Goal: Task Accomplishment & Management: Manage account settings

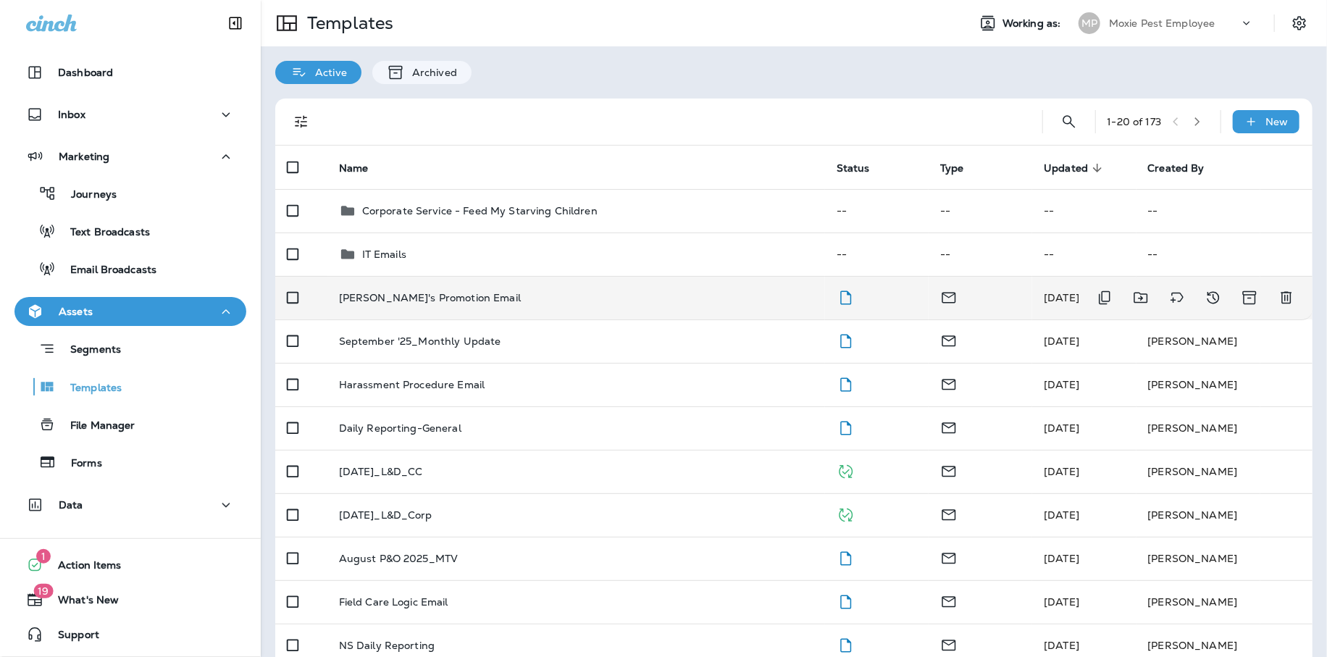
click at [409, 304] on td "[PERSON_NAME]'s Promotion Email" at bounding box center [576, 297] width 498 height 43
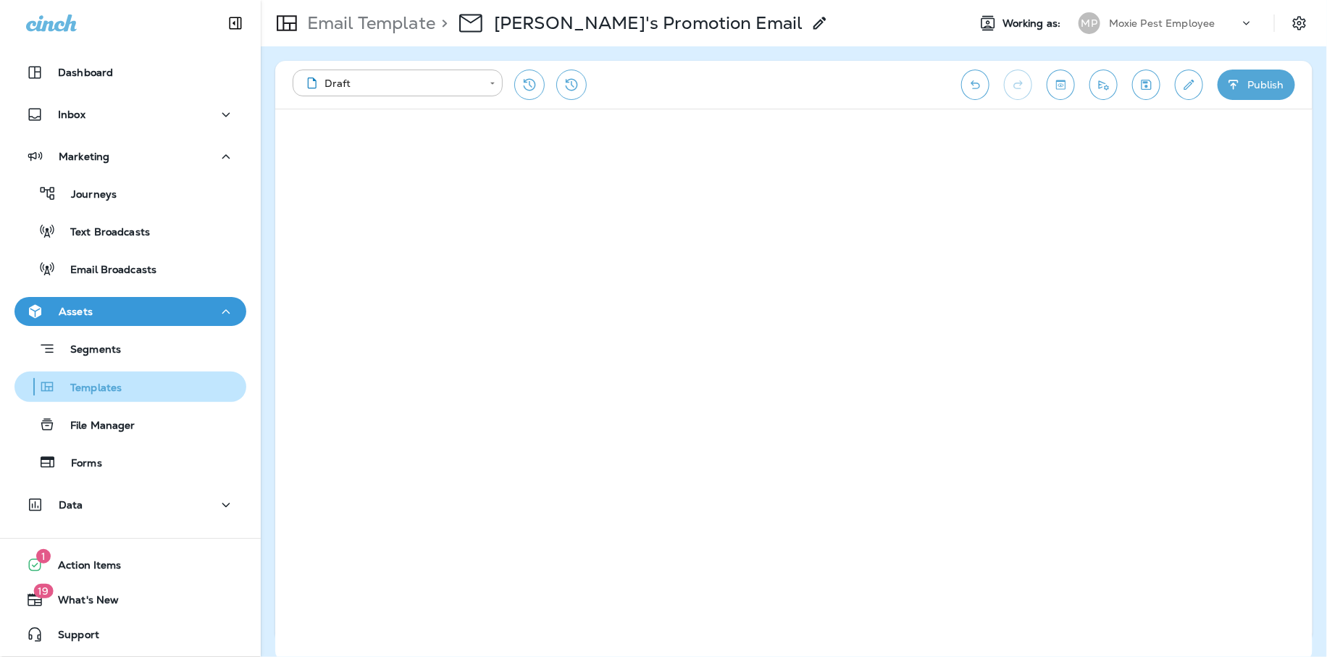
click at [98, 390] on p "Templates" at bounding box center [89, 389] width 66 height 14
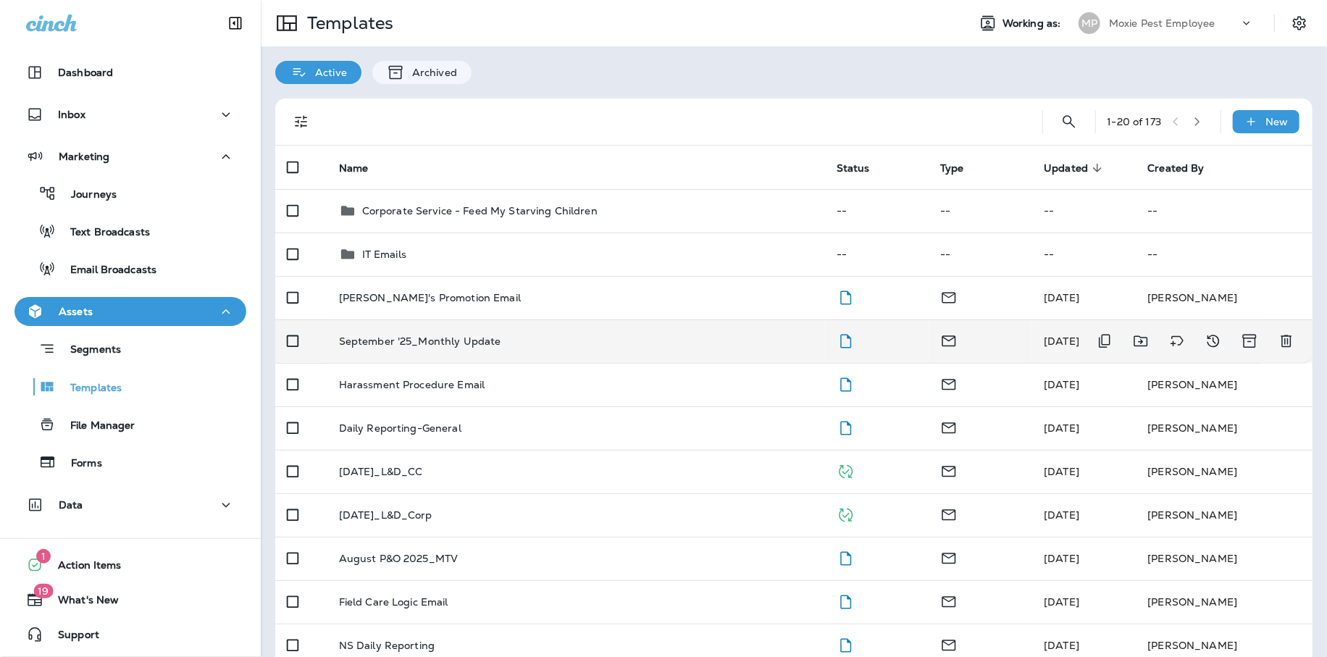
click at [414, 337] on p "September '25_Monthly Update" at bounding box center [420, 341] width 162 height 12
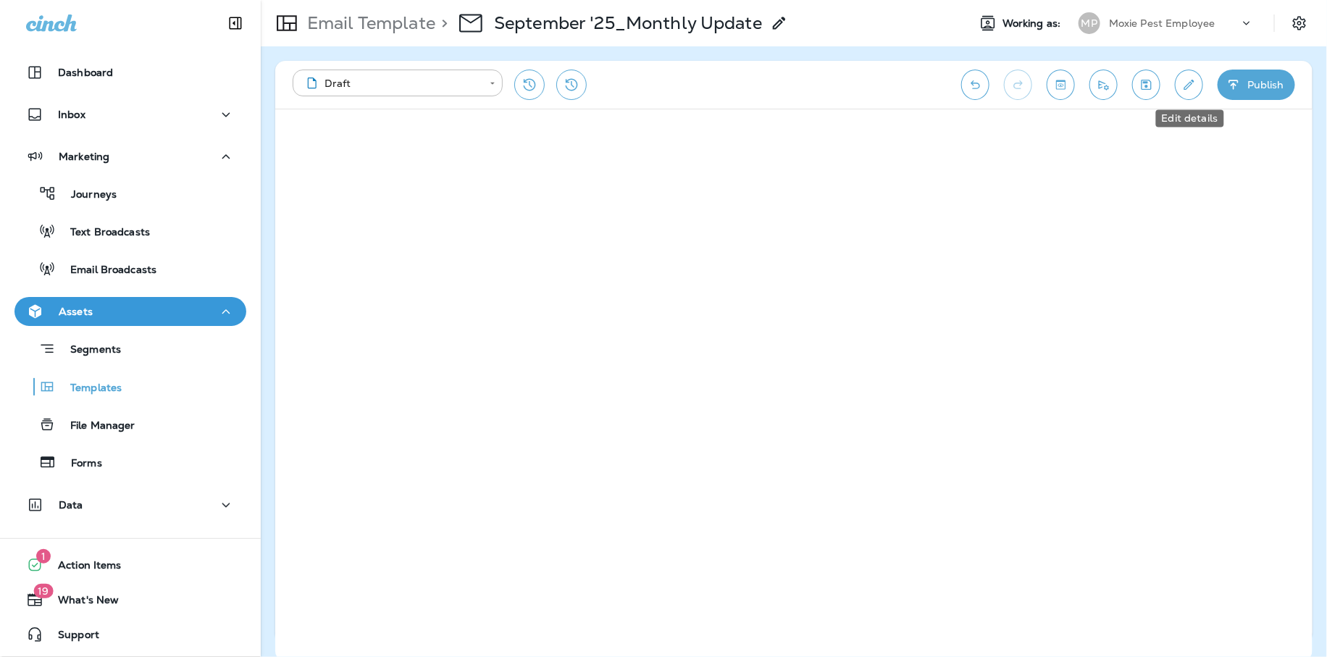
click at [1187, 78] on icon "Edit details" at bounding box center [1188, 85] width 15 height 14
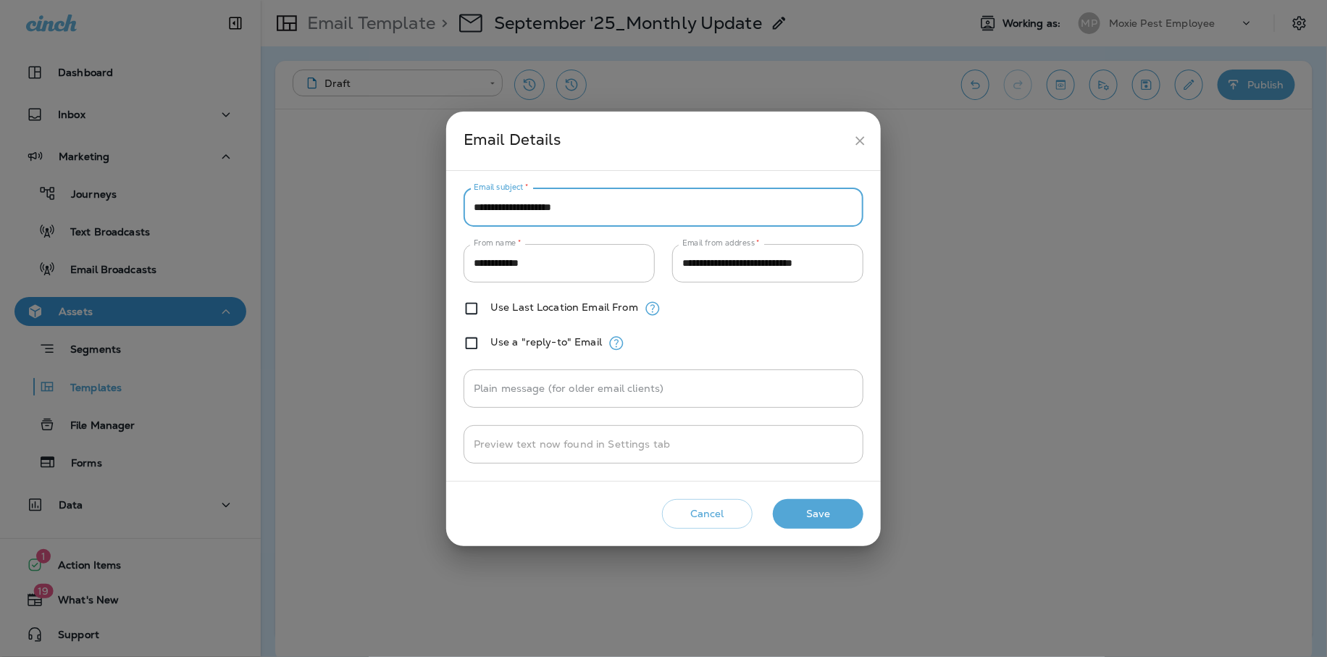
click at [495, 209] on input "**********" at bounding box center [664, 207] width 400 height 38
type input "**********"
click at [814, 528] on div "Cancel Save" at bounding box center [663, 513] width 411 height 41
click at [814, 503] on button "Save" at bounding box center [818, 514] width 91 height 30
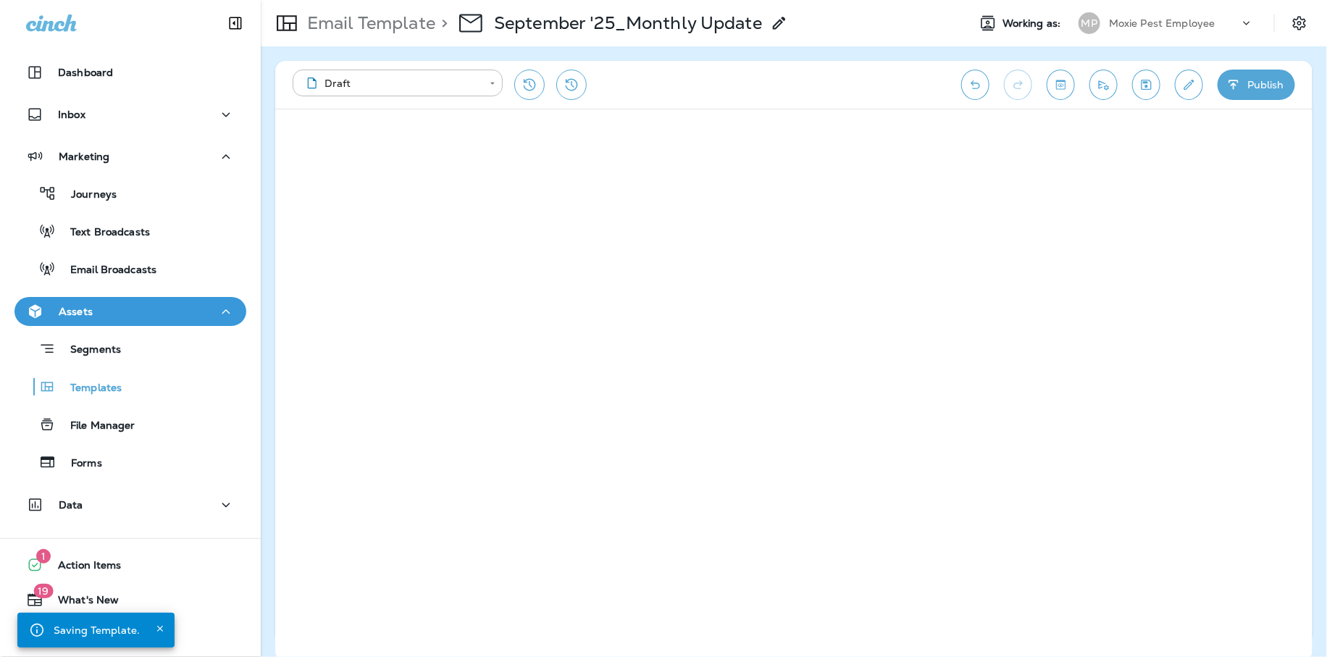
click at [1147, 88] on icon "Save" at bounding box center [1147, 85] width 10 height 10
click at [1245, 82] on button "Publish" at bounding box center [1257, 85] width 78 height 30
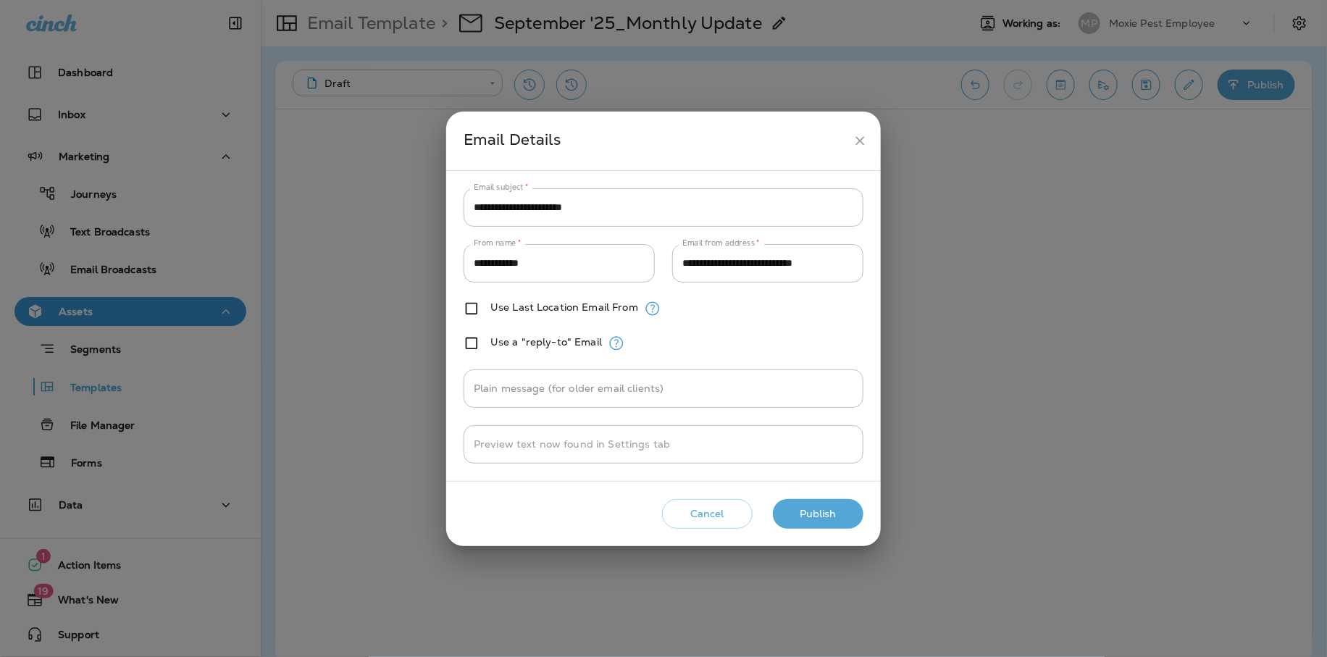
click at [732, 529] on div "Cancel Publish" at bounding box center [663, 513] width 411 height 41
click at [732, 501] on button "Cancel" at bounding box center [707, 514] width 91 height 30
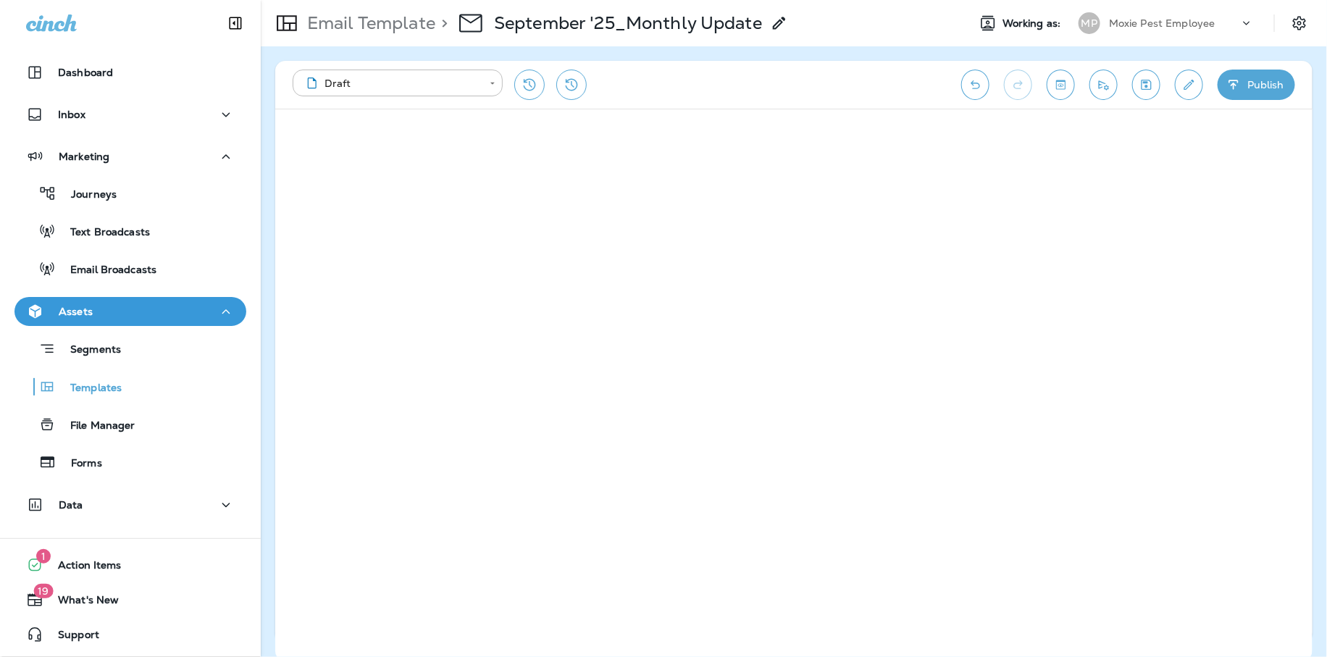
click at [1099, 89] on icon "Send test email" at bounding box center [1103, 85] width 15 height 14
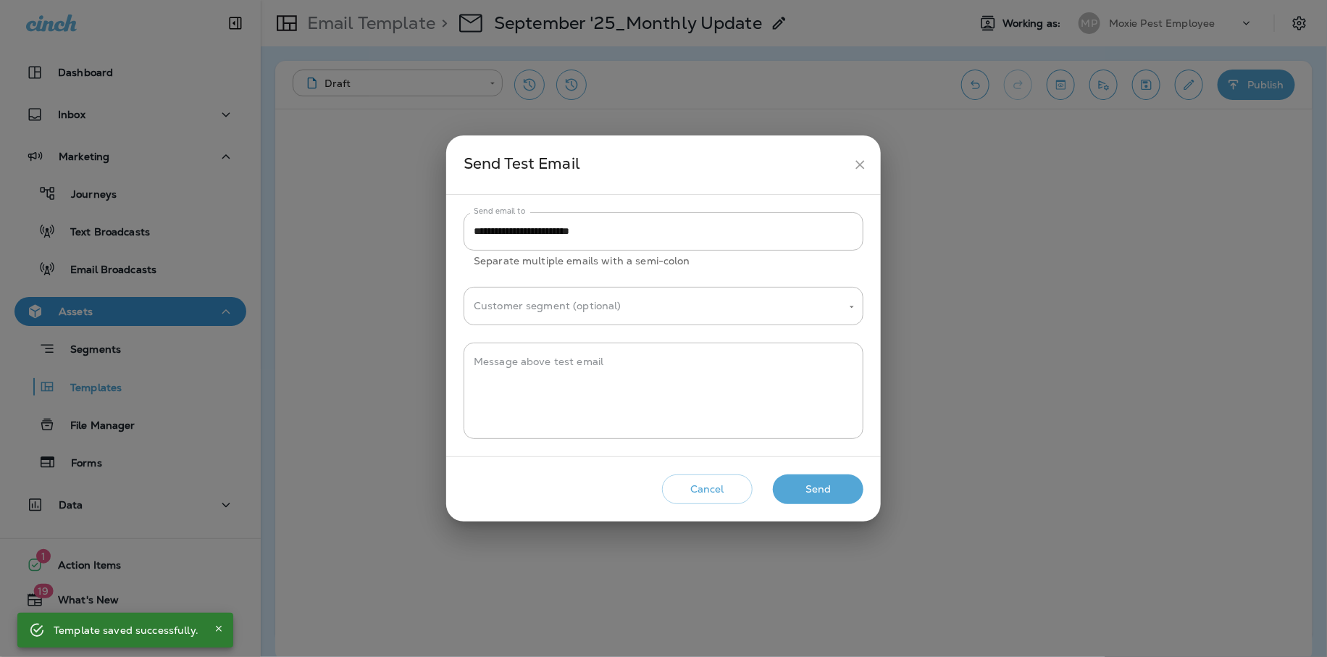
click at [858, 484] on button "Send" at bounding box center [818, 489] width 91 height 30
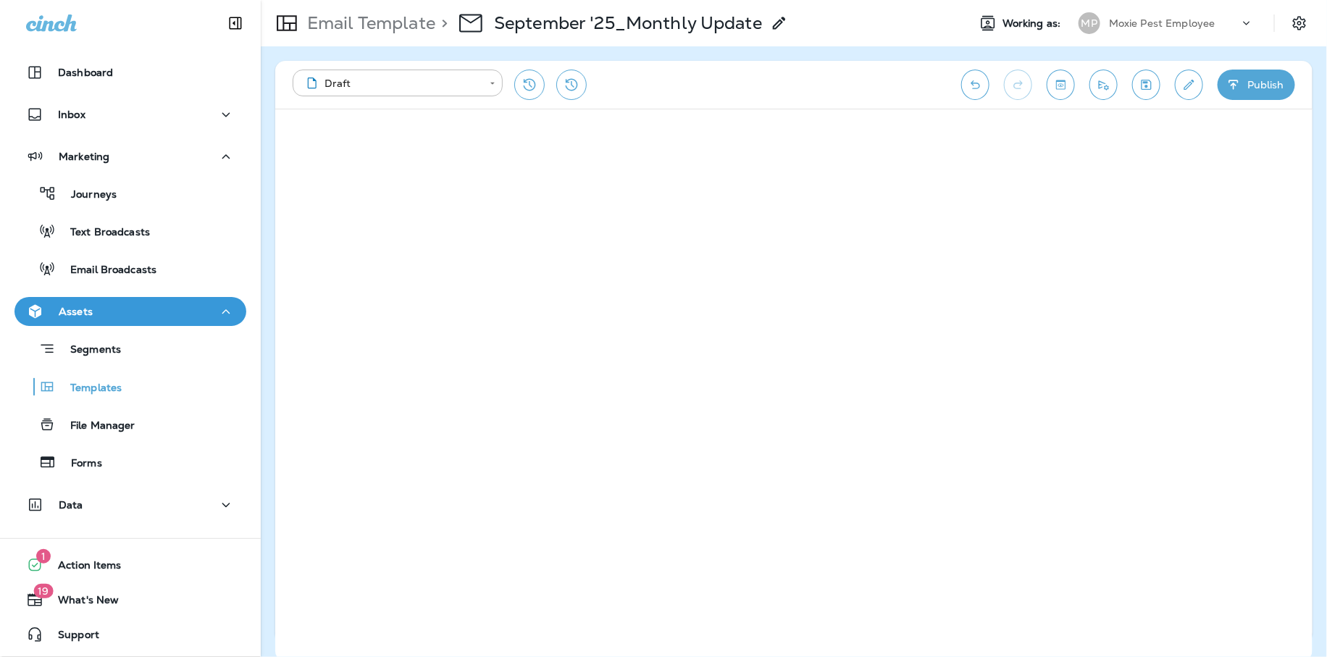
click at [1151, 85] on icon "Save" at bounding box center [1146, 85] width 15 height 14
click at [1191, 82] on icon "Edit details" at bounding box center [1189, 85] width 10 height 10
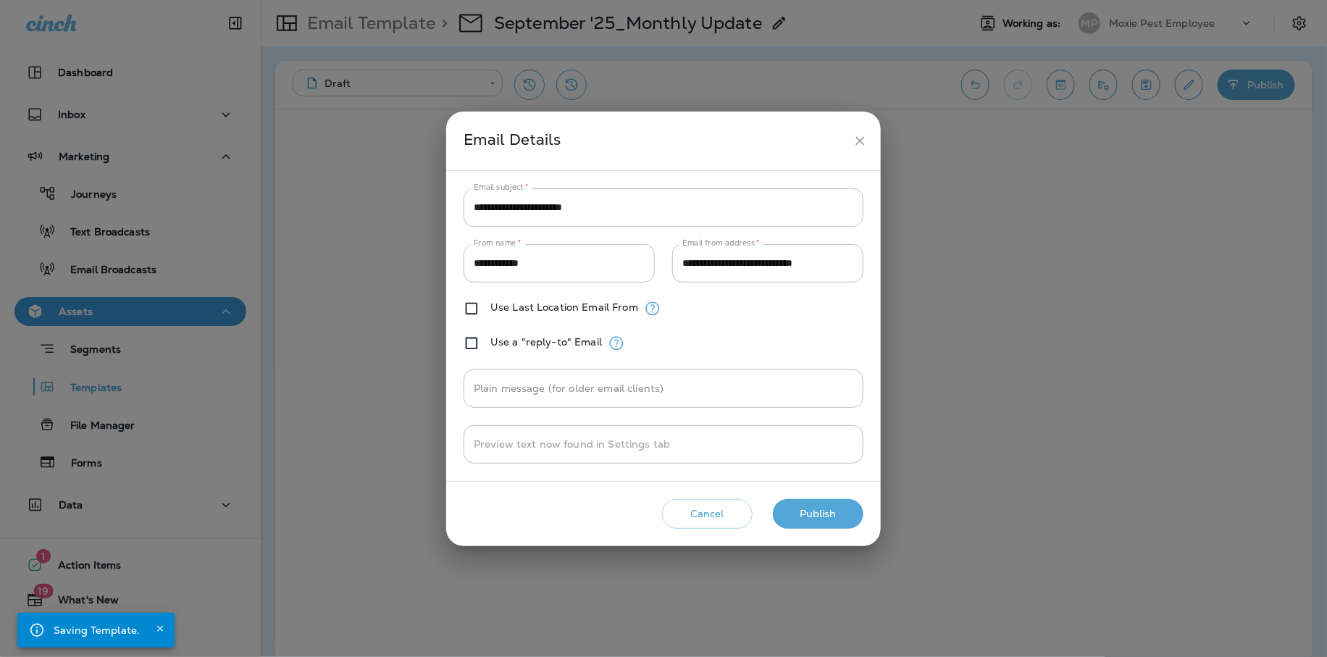
click at [847, 136] on button "close" at bounding box center [860, 140] width 27 height 27
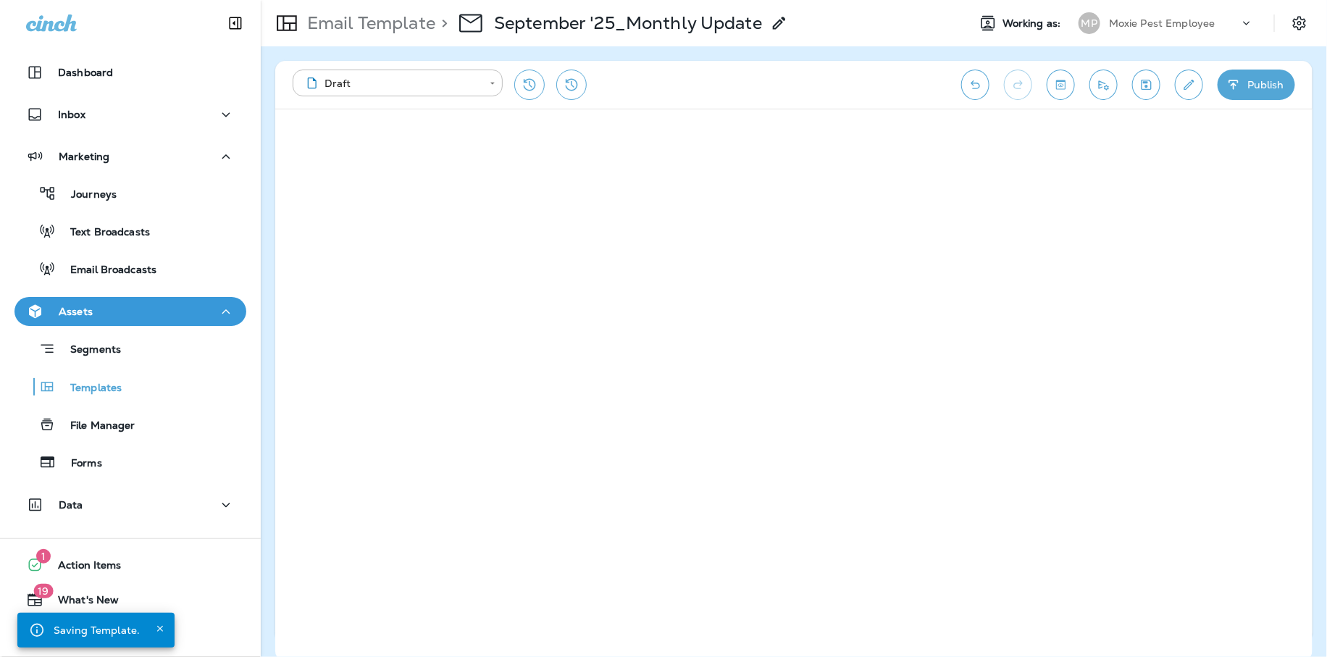
click at [127, 91] on div "Dashboard" at bounding box center [130, 76] width 261 height 36
click at [120, 112] on div "Inbox" at bounding box center [130, 115] width 209 height 18
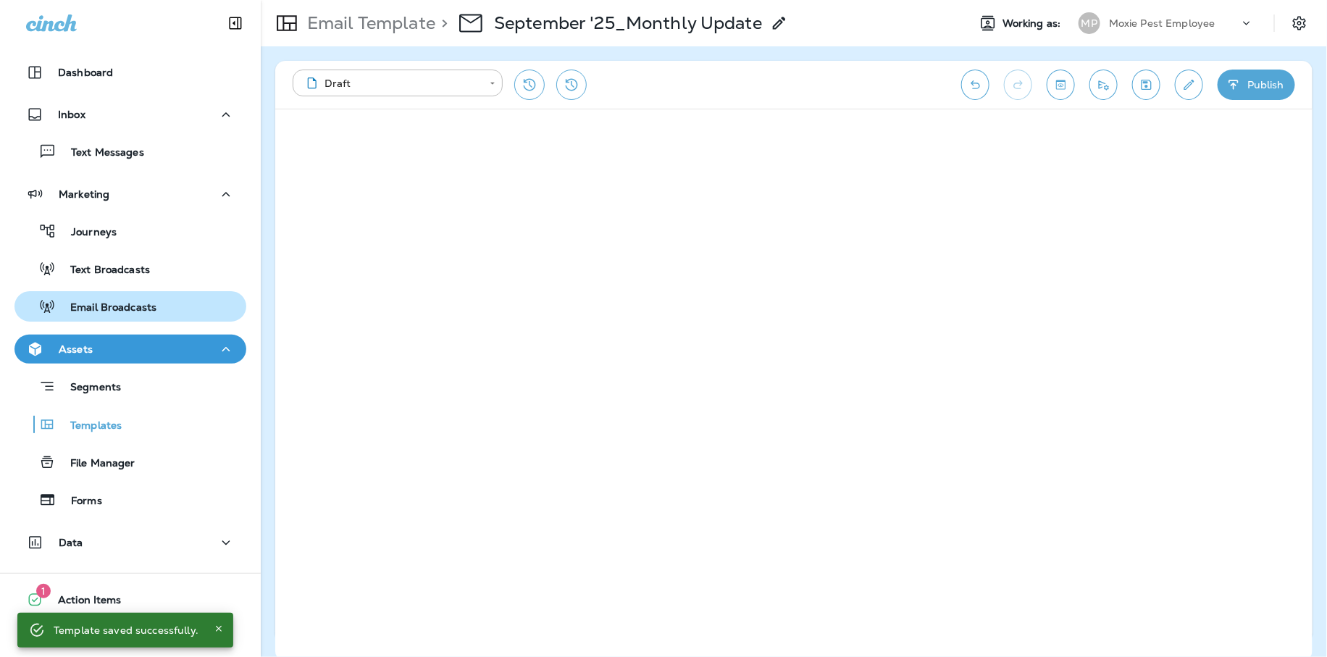
click at [120, 296] on div "Email Broadcasts" at bounding box center [88, 307] width 136 height 22
